Goal: Information Seeking & Learning: Find specific fact

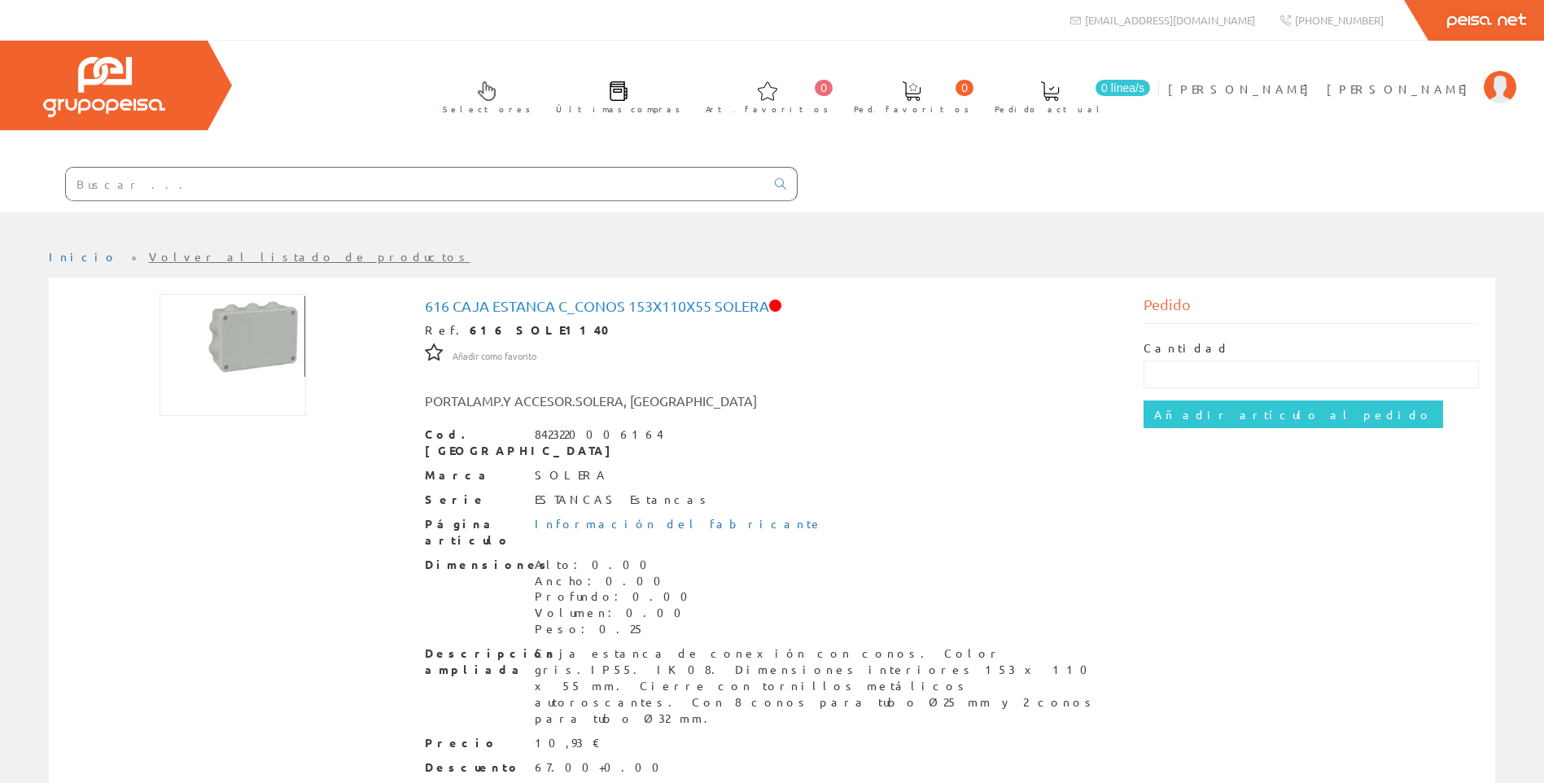
scroll to position [46, 0]
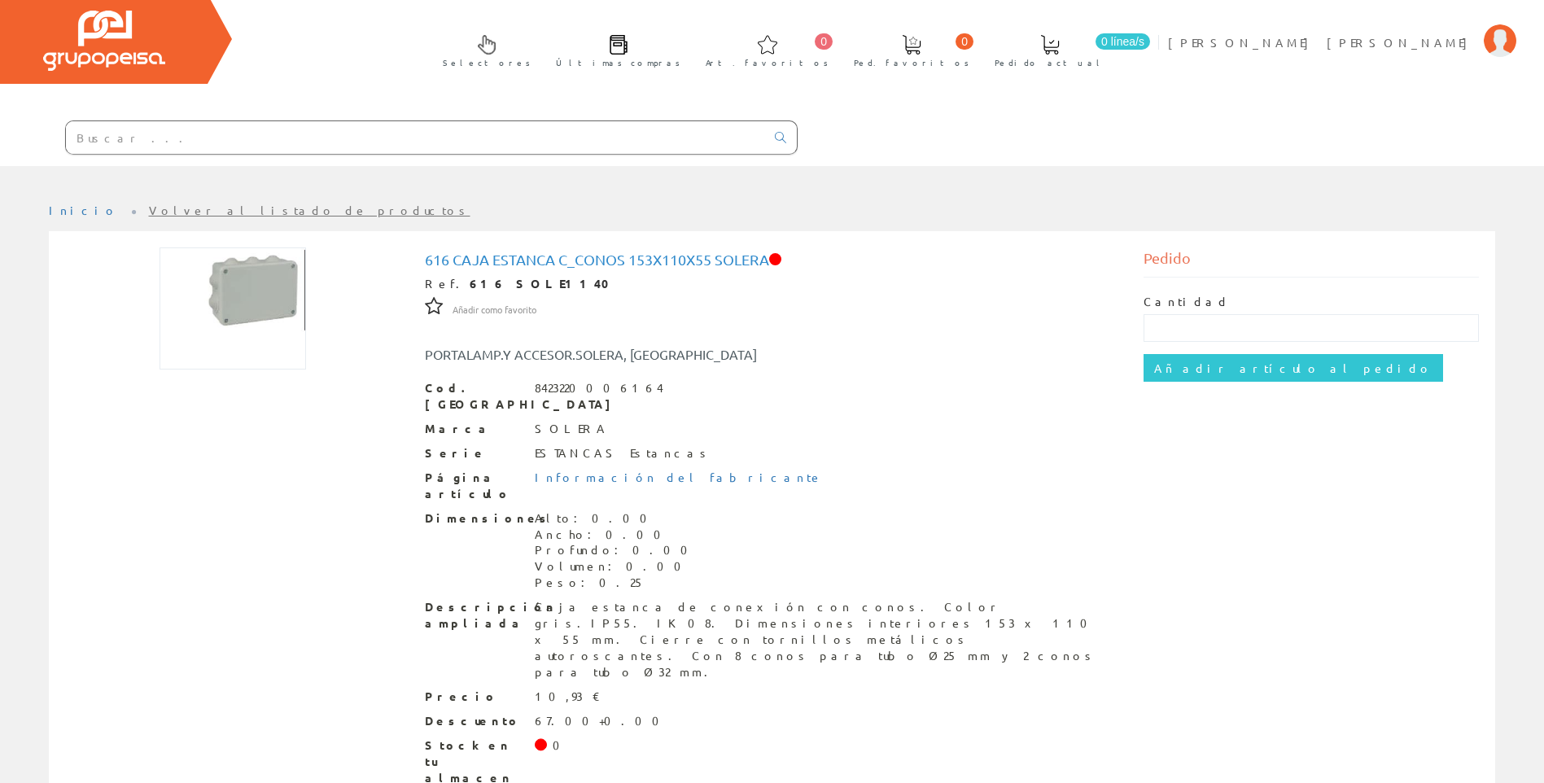
click at [234, 136] on input "text" at bounding box center [415, 137] width 699 height 33
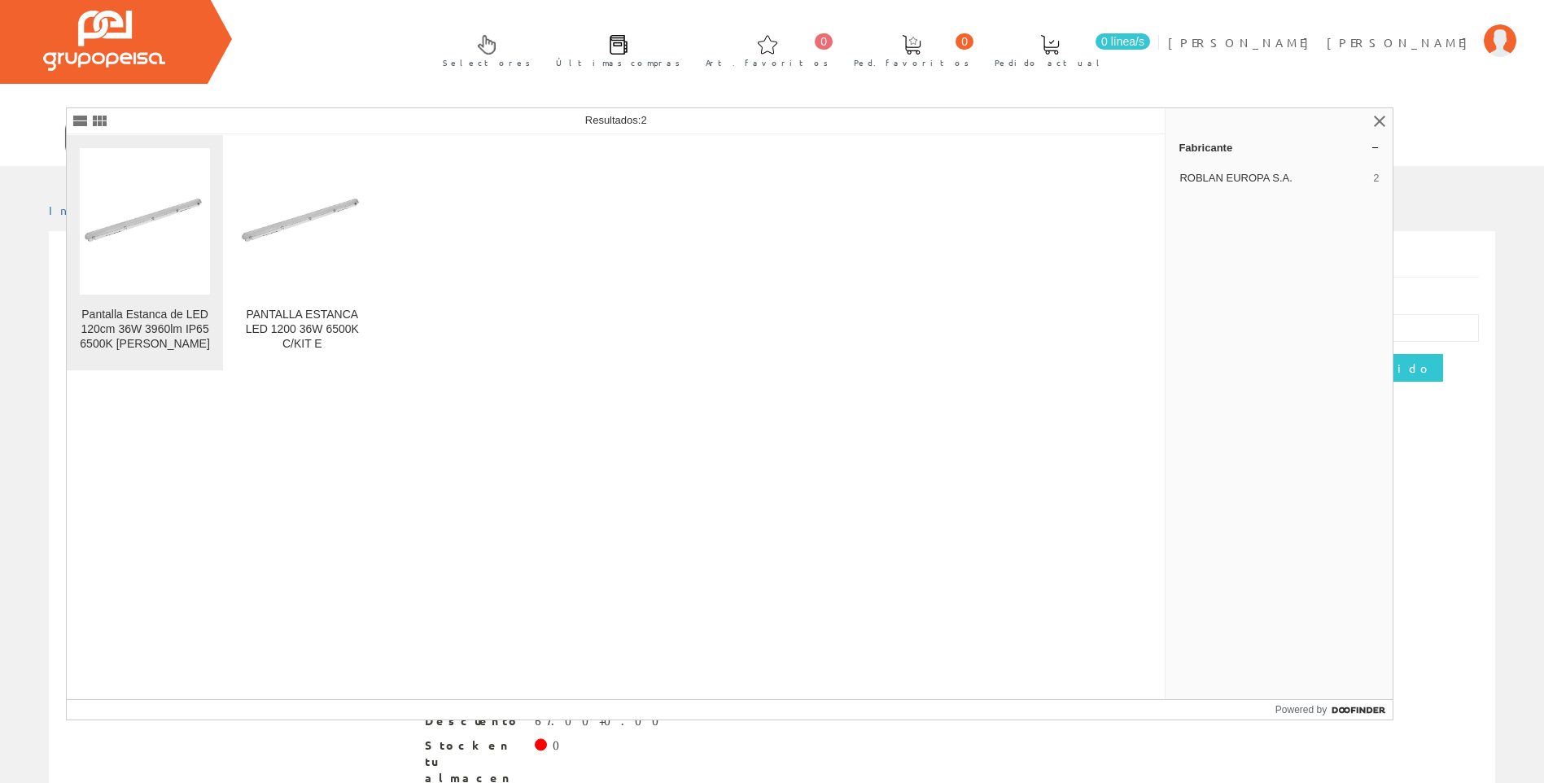
type input "skyjx1200b"
click at [198, 286] on figure at bounding box center [145, 221] width 130 height 147
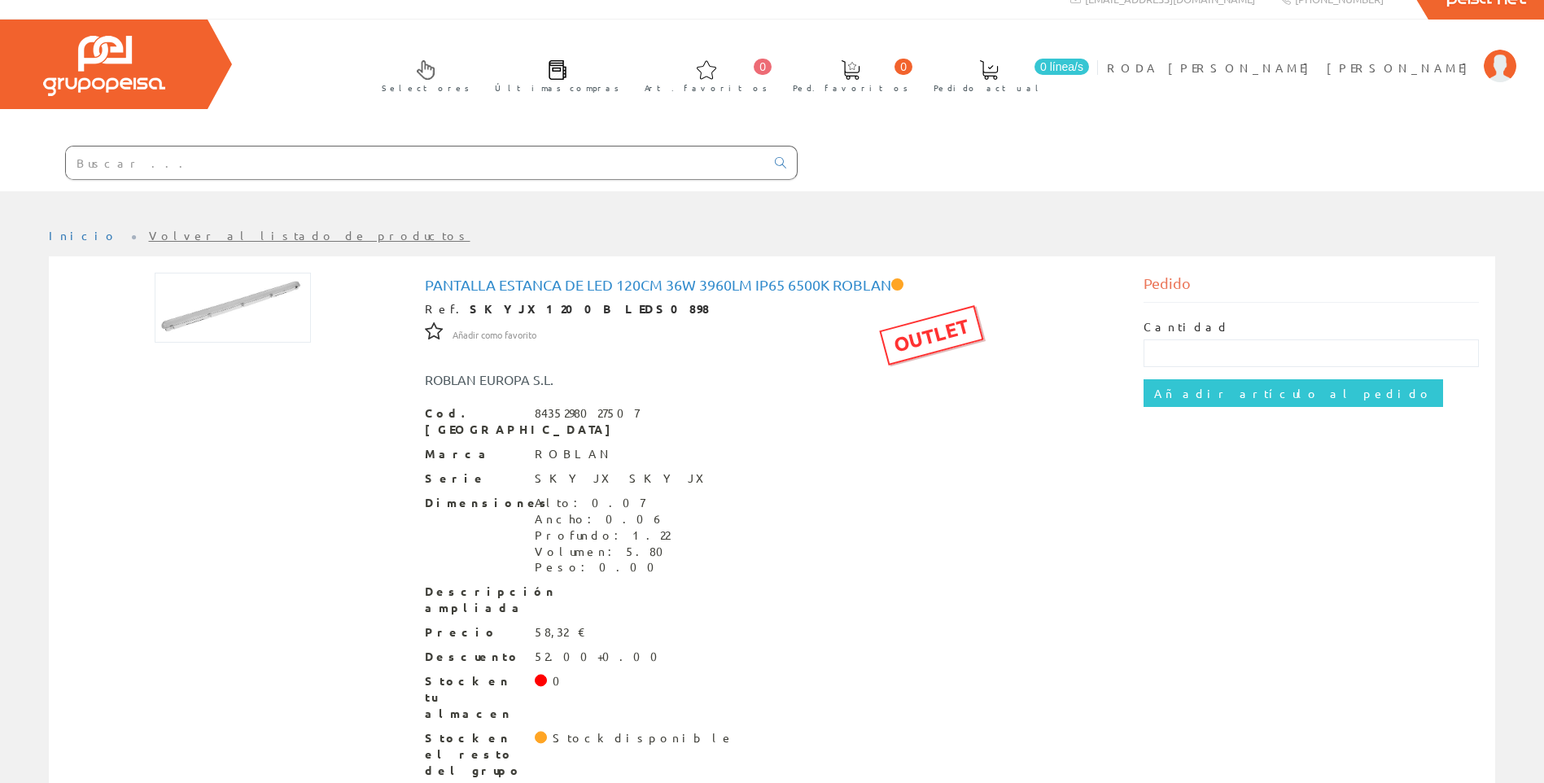
scroll to position [22, 0]
drag, startPoint x: 837, startPoint y: 316, endPoint x: 587, endPoint y: 365, distance: 254.6
